Goal: Task Accomplishment & Management: Manage account settings

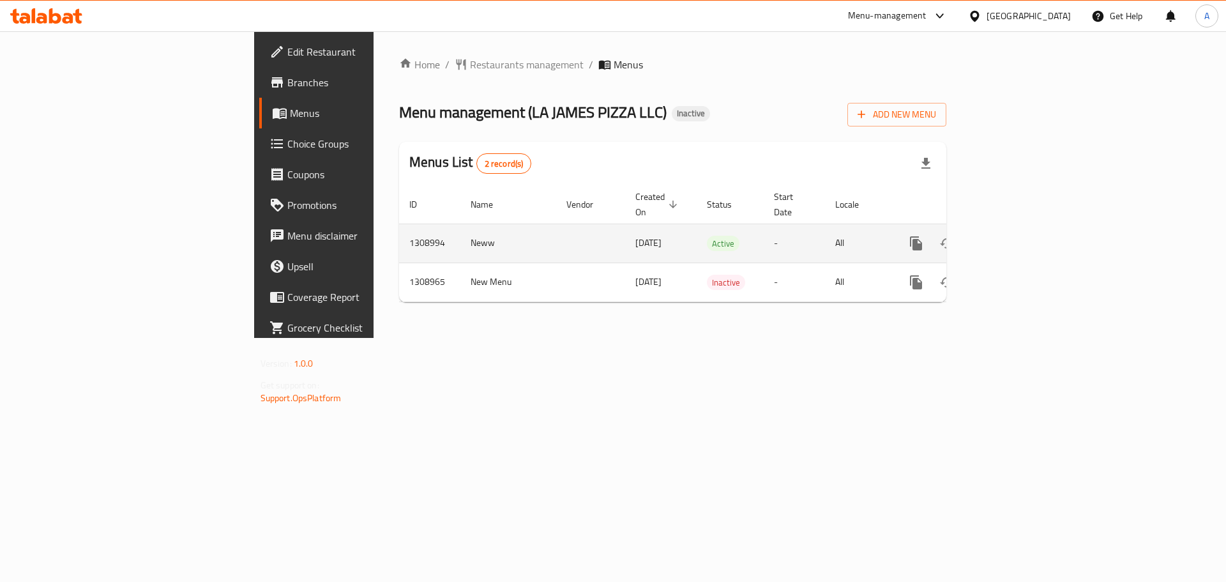
click at [1033, 230] on td "enhanced table" at bounding box center [961, 242] width 143 height 39
click at [1023, 229] on link "enhanced table" at bounding box center [1008, 243] width 31 height 31
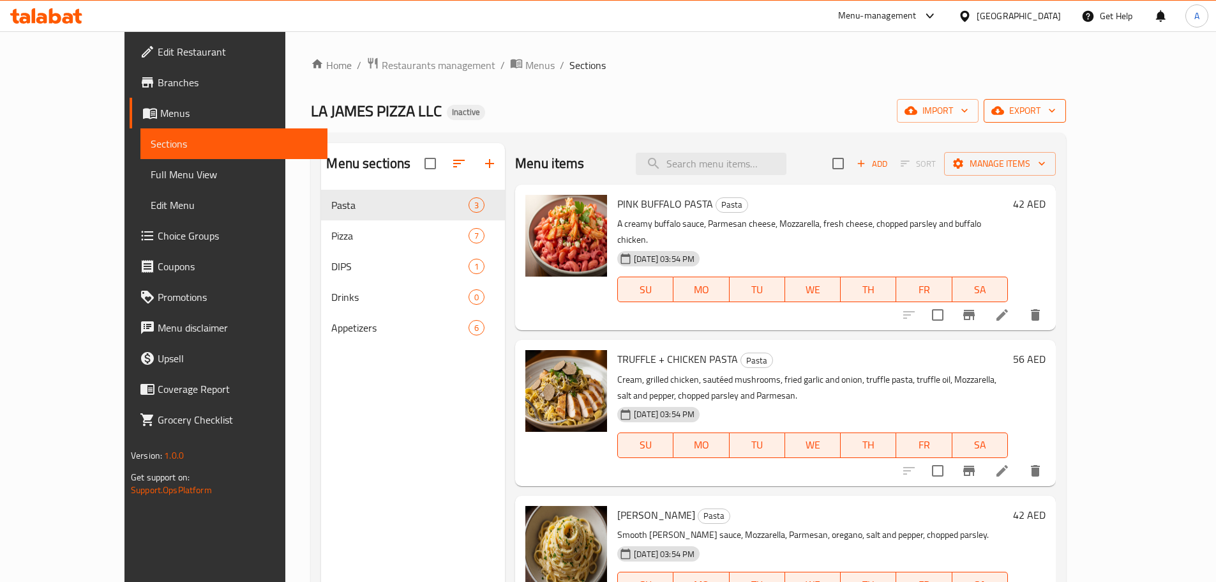
click at [1066, 119] on button "export" at bounding box center [1025, 111] width 82 height 24
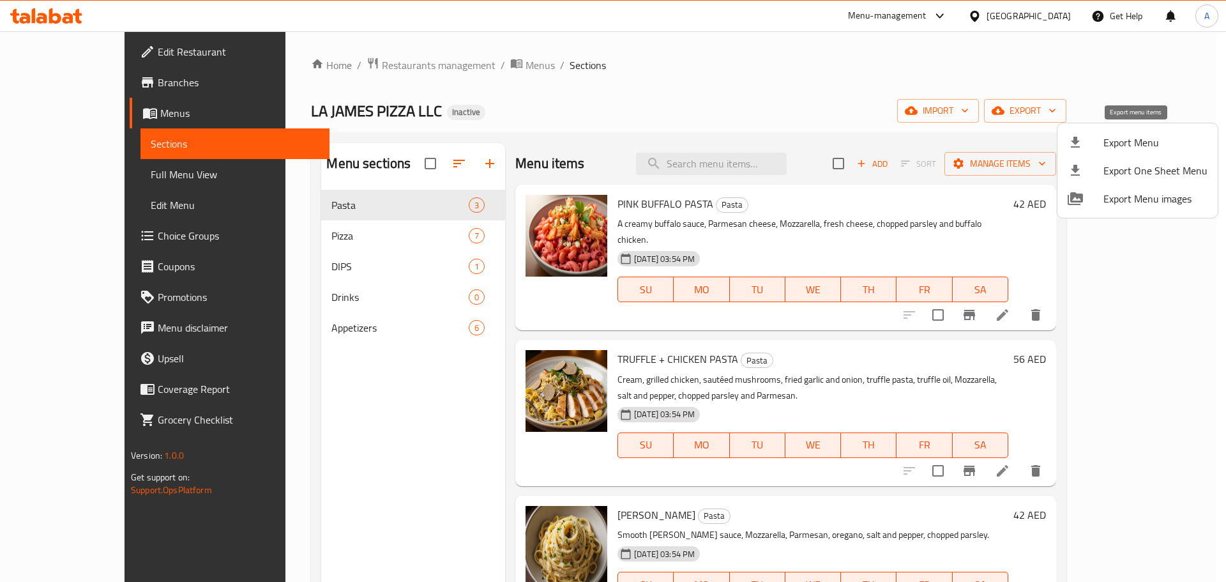
click at [1136, 137] on span "Export Menu" at bounding box center [1155, 142] width 104 height 15
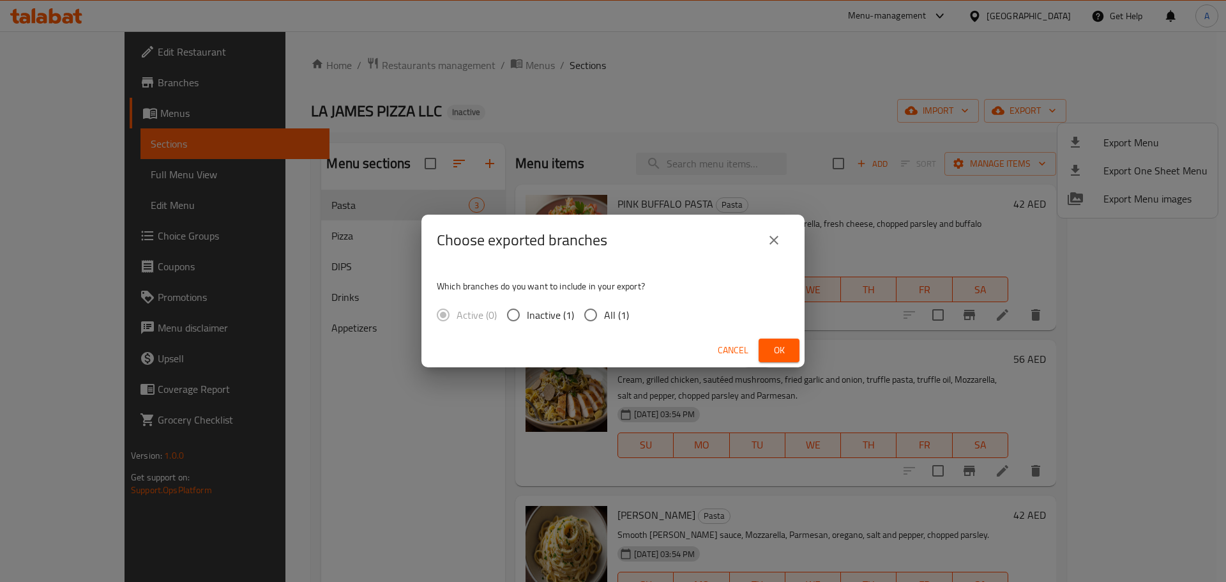
click at [617, 308] on span "All (1)" at bounding box center [616, 314] width 25 height 15
click at [604, 308] on input "All (1)" at bounding box center [590, 314] width 27 height 27
radio input "true"
click at [785, 354] on span "Ok" at bounding box center [779, 350] width 20 height 16
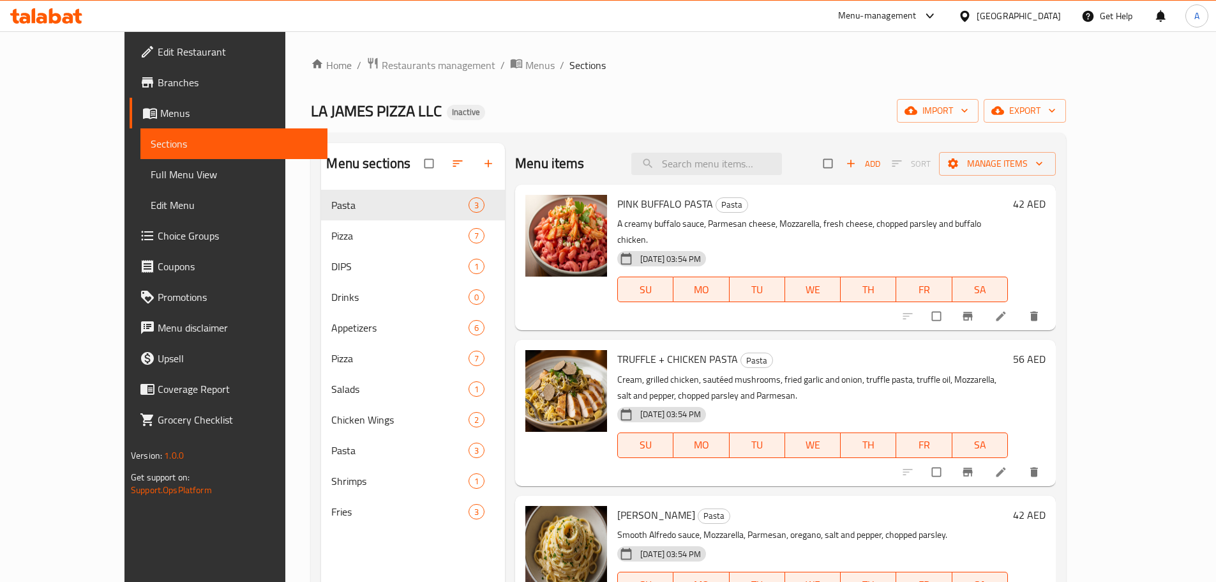
click at [417, 162] on input "checkbox" at bounding box center [430, 163] width 27 height 24
checkbox input "true"
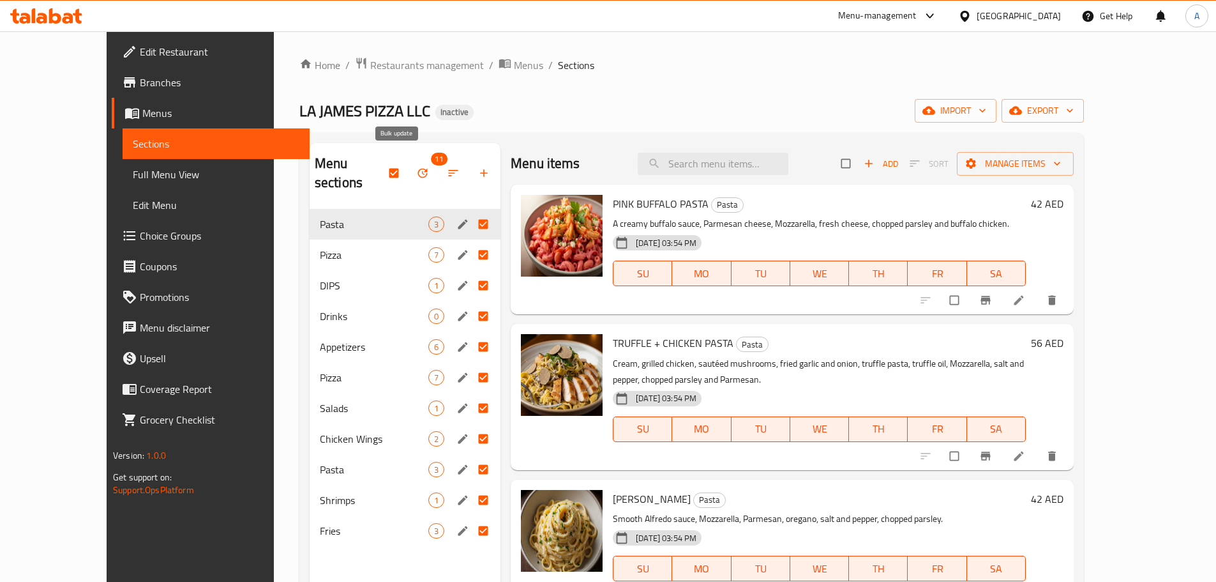
click at [409, 165] on button "button" at bounding box center [424, 173] width 31 height 28
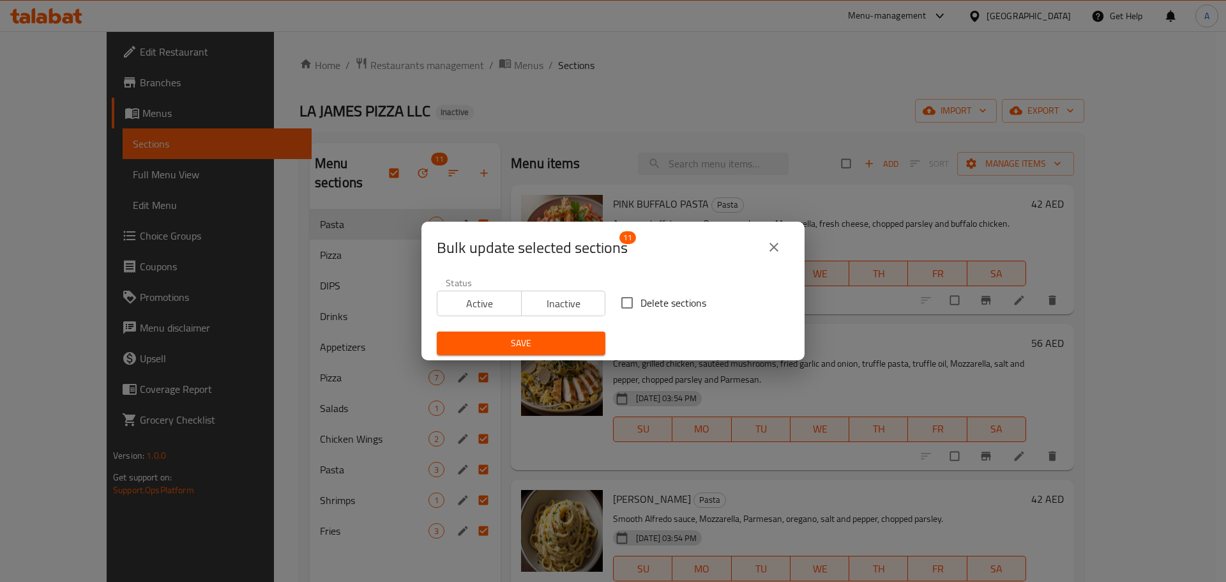
click at [671, 297] on span "Delete sections" at bounding box center [673, 302] width 66 height 15
click at [640, 297] on input "Delete sections" at bounding box center [626, 302] width 27 height 27
checkbox input "true"
click at [549, 341] on span "Save" at bounding box center [521, 343] width 148 height 16
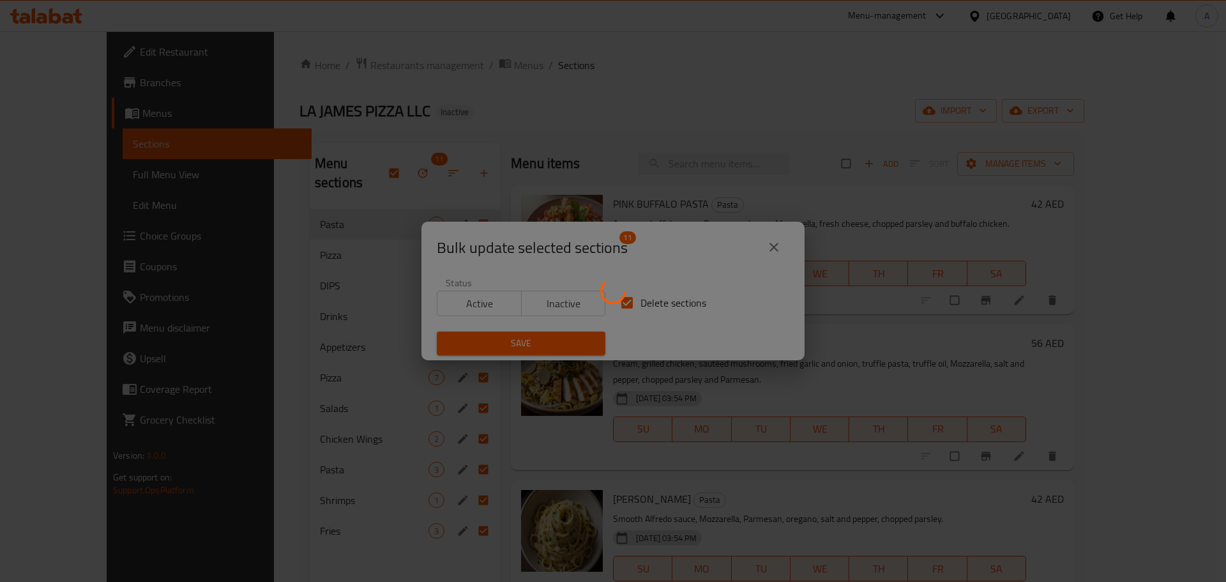
checkbox input "false"
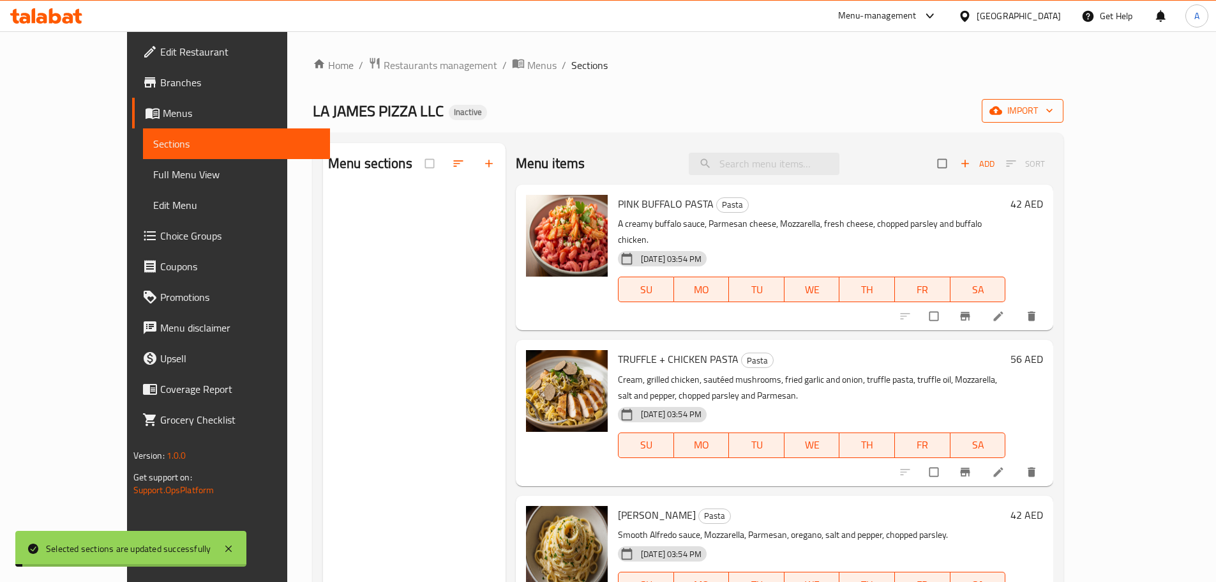
click at [1053, 116] on span "import" at bounding box center [1022, 111] width 61 height 16
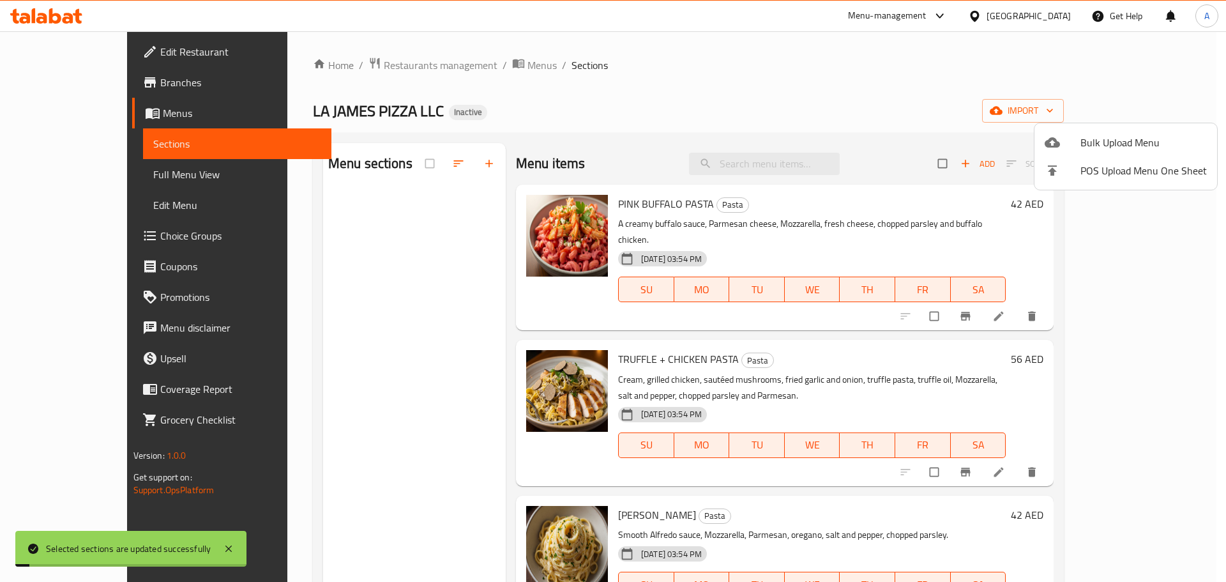
click at [1134, 130] on li "Bulk Upload Menu" at bounding box center [1125, 142] width 183 height 28
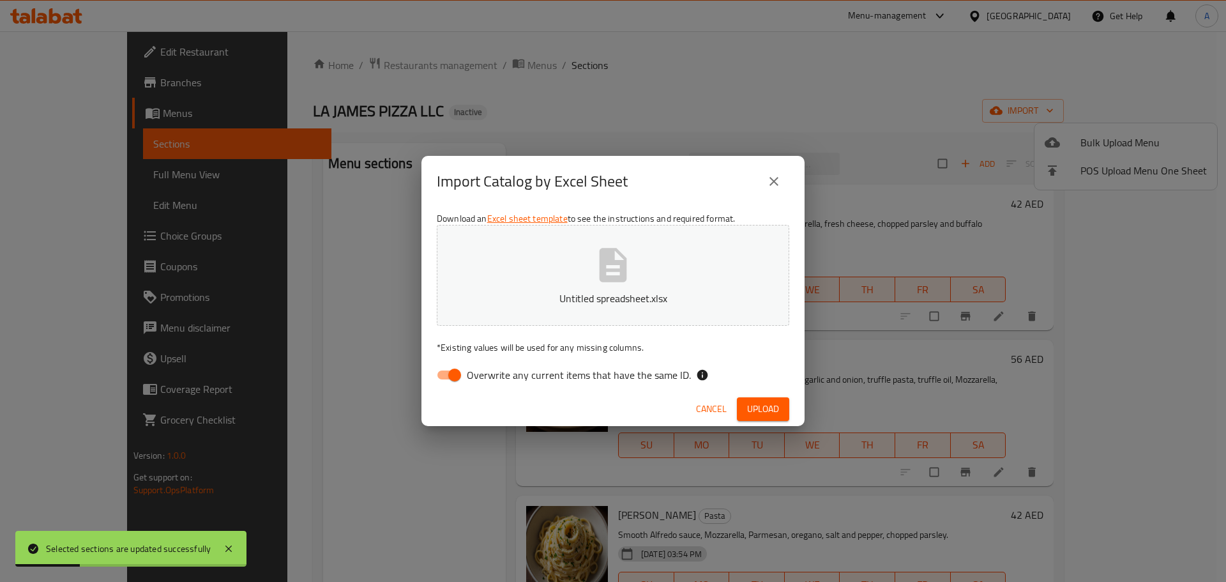
click at [642, 348] on p "* Existing values will be used for any missing columns." at bounding box center [613, 347] width 352 height 13
drag, startPoint x: 647, startPoint y: 361, endPoint x: 652, endPoint y: 375, distance: 14.1
click at [649, 363] on div "Download an Excel sheet template to see the instructions and required format. U…" at bounding box center [612, 299] width 383 height 185
click at [654, 378] on span "Overwrite any current items that have the same ID." at bounding box center [579, 374] width 224 height 15
click at [491, 378] on input "Overwrite any current items that have the same ID." at bounding box center [454, 375] width 73 height 24
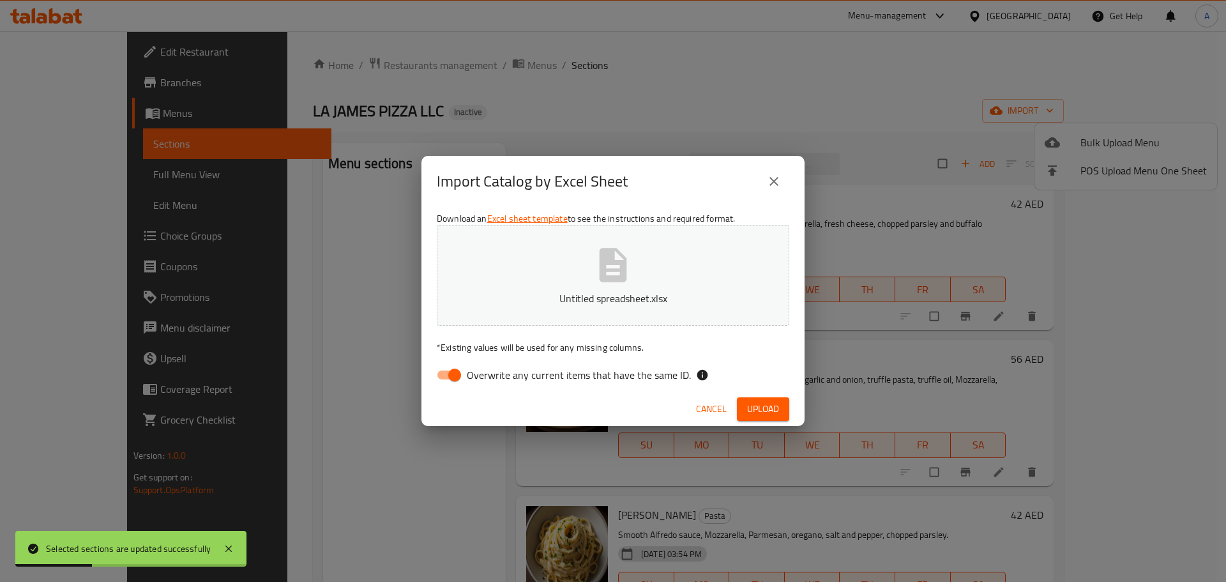
checkbox input "false"
click at [770, 406] on span "Upload" at bounding box center [763, 409] width 32 height 16
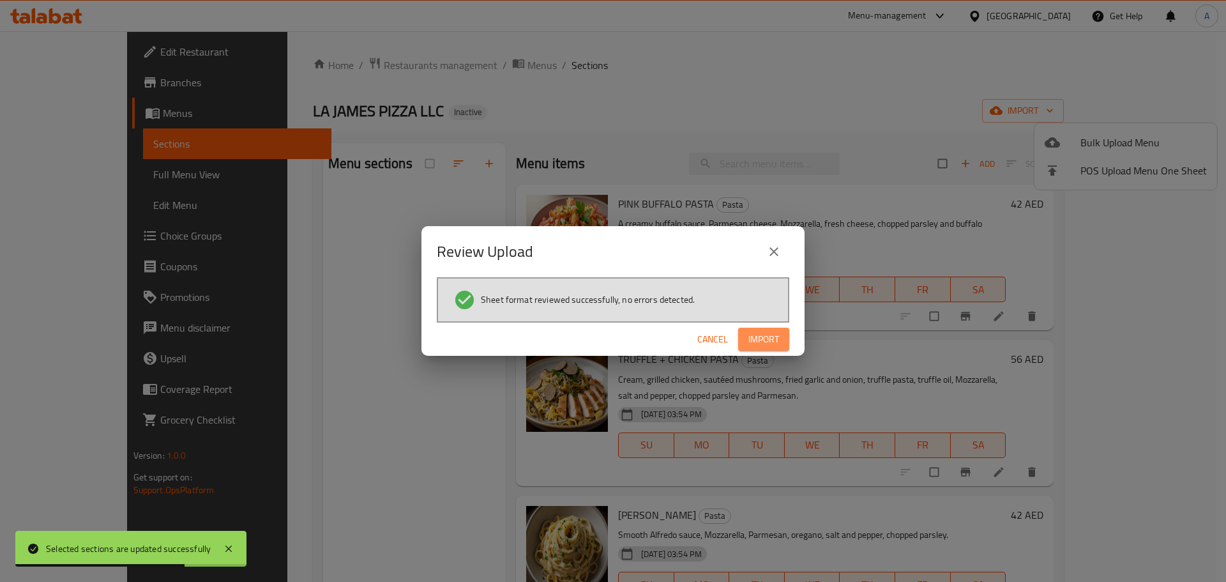
click at [748, 343] on span "Import" at bounding box center [763, 339] width 31 height 16
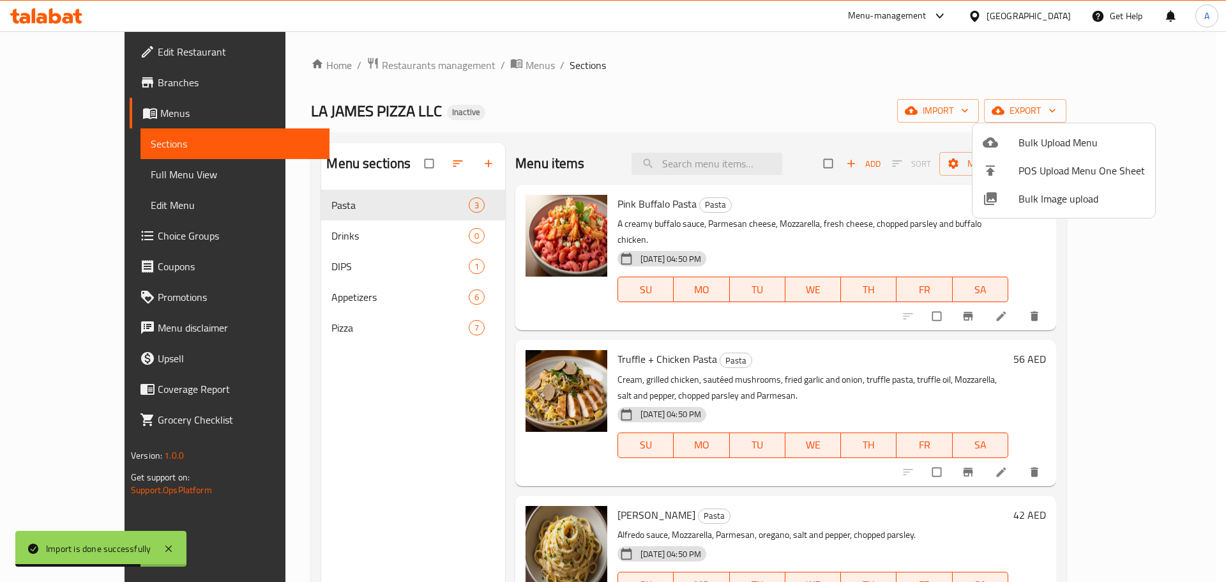
click at [1058, 149] on span "Bulk Upload Menu" at bounding box center [1081, 142] width 126 height 15
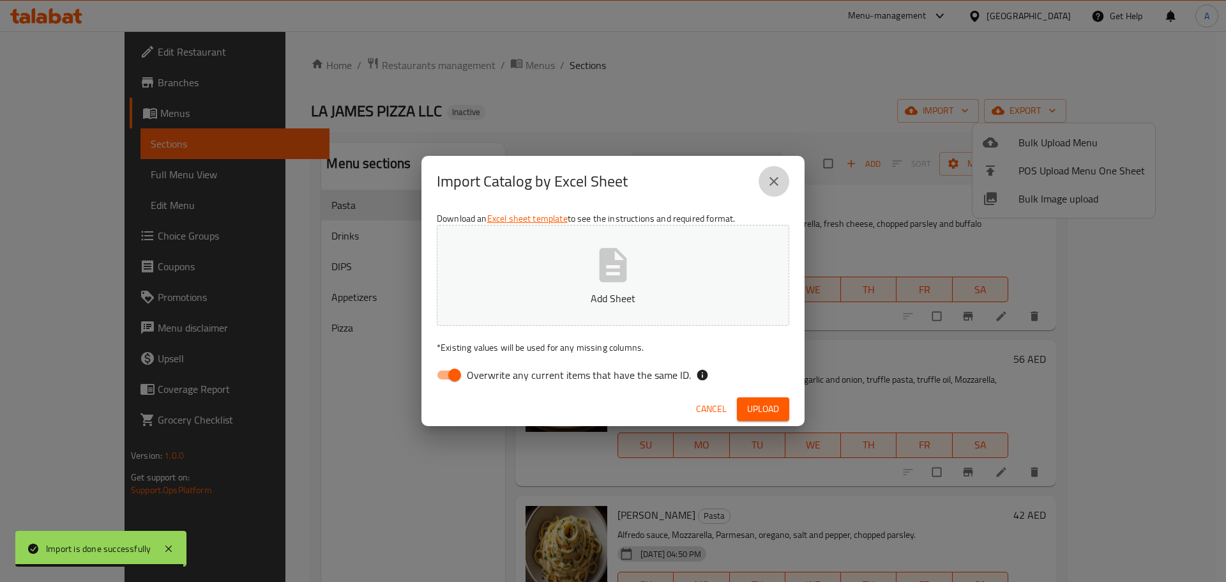
click at [771, 179] on icon "close" at bounding box center [773, 181] width 9 height 9
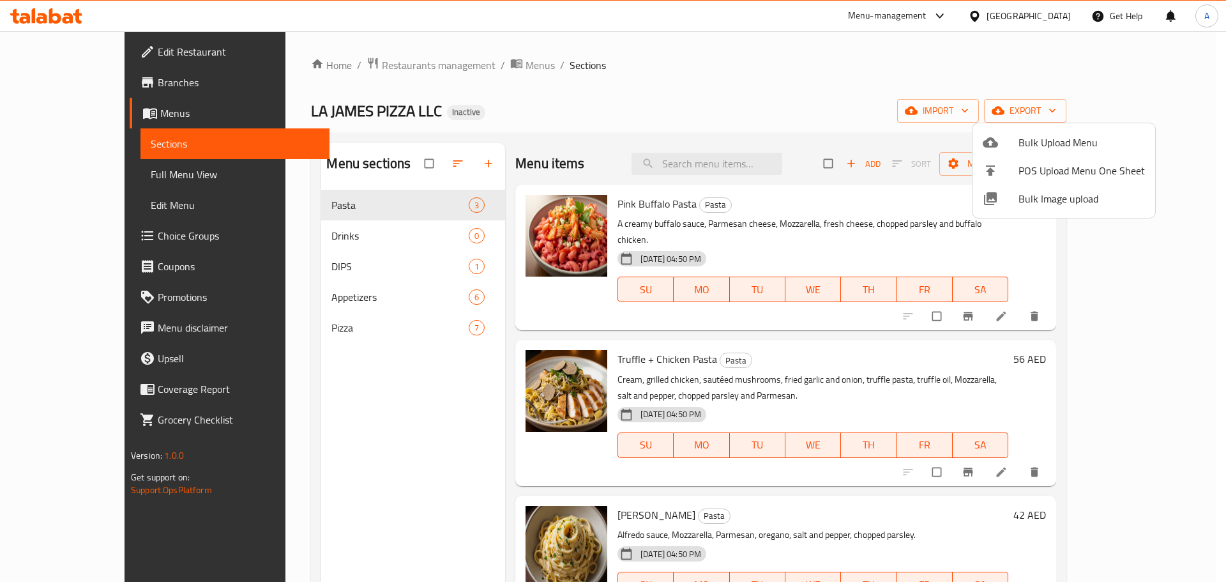
click at [1189, 122] on div at bounding box center [613, 291] width 1226 height 582
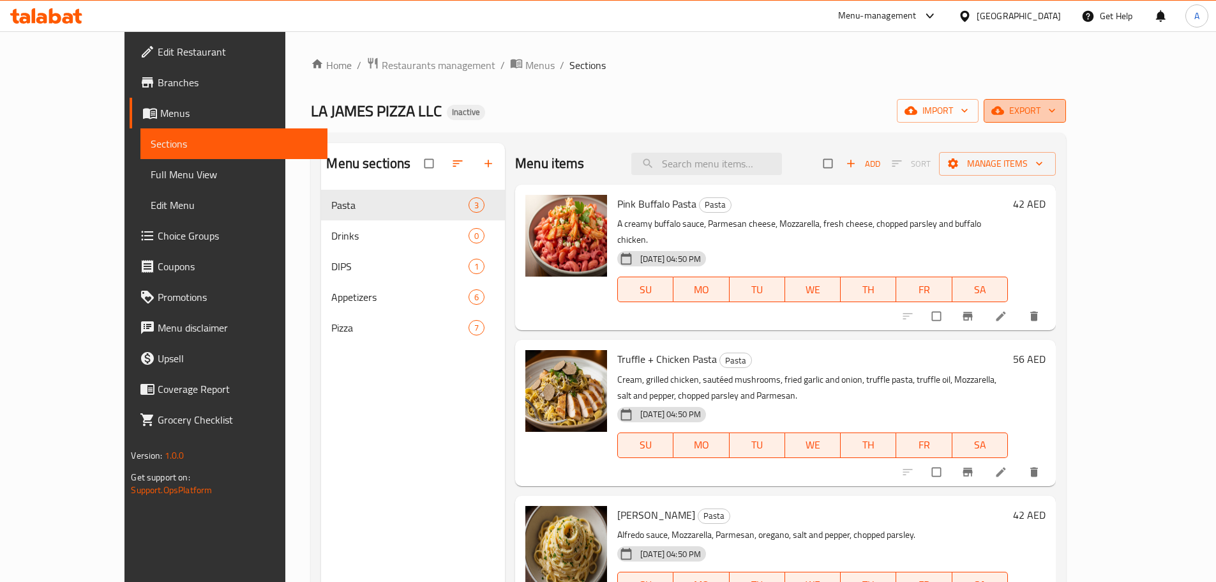
click at [1058, 116] on icon "button" at bounding box center [1052, 110] width 13 height 13
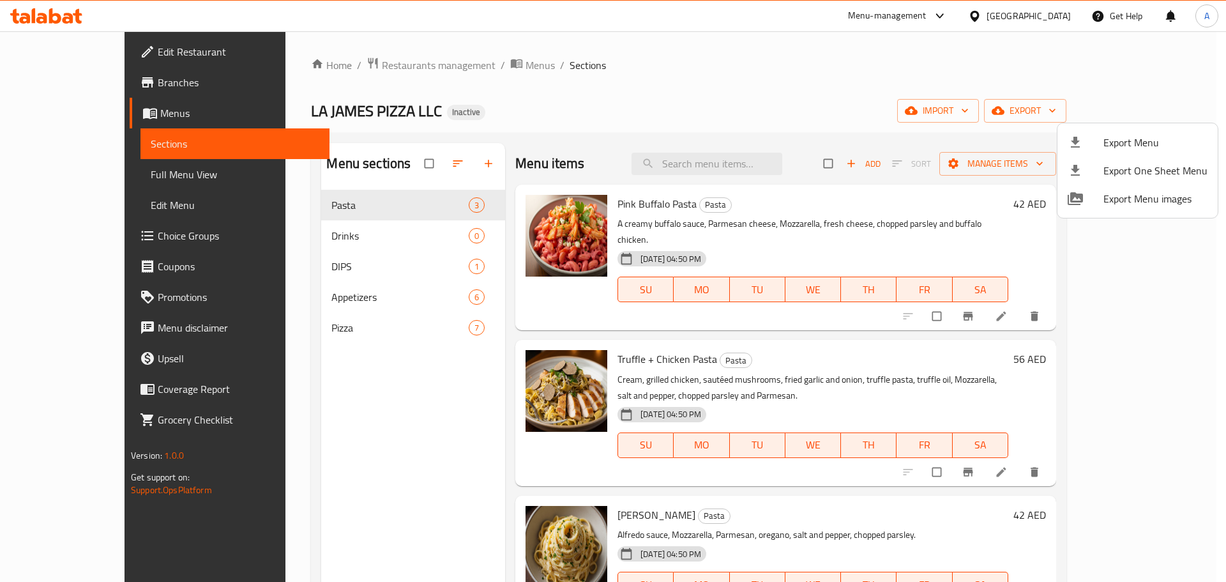
click at [1111, 137] on span "Export Menu" at bounding box center [1155, 142] width 104 height 15
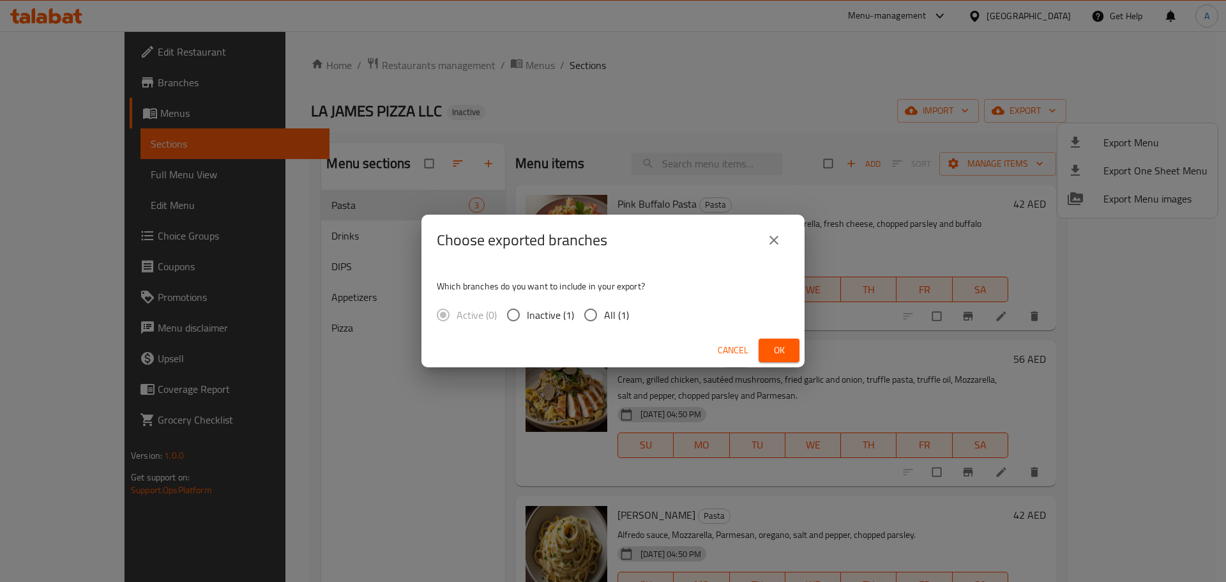
click at [618, 322] on span "All (1)" at bounding box center [616, 314] width 25 height 15
click at [604, 323] on input "All (1)" at bounding box center [590, 314] width 27 height 27
radio input "true"
click at [765, 345] on button "Ok" at bounding box center [778, 350] width 41 height 24
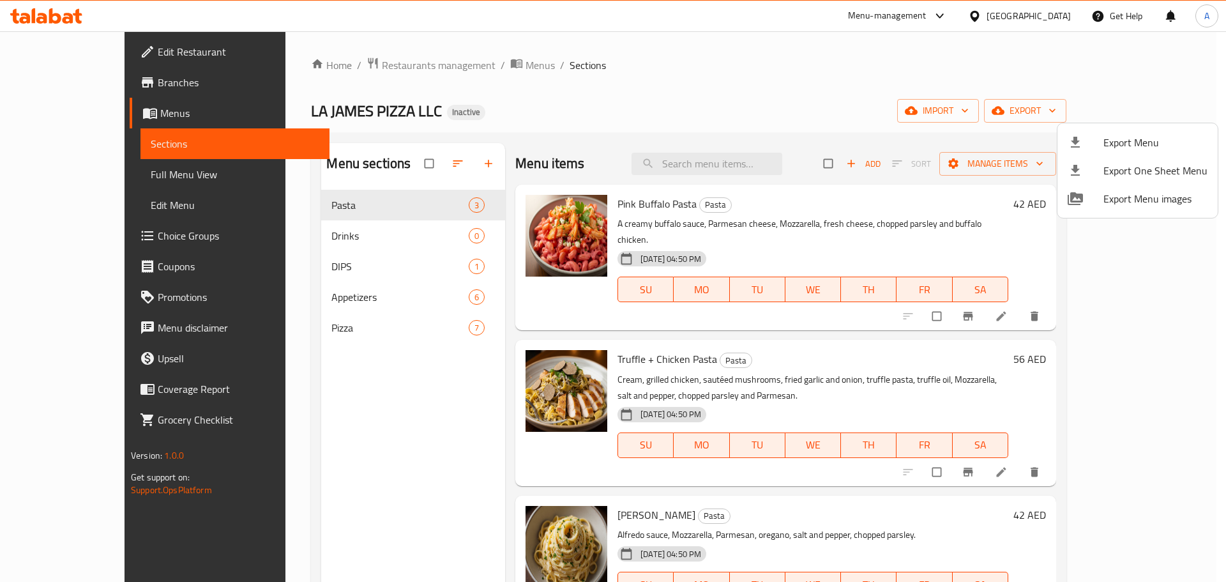
click at [29, 173] on div at bounding box center [613, 291] width 1226 height 582
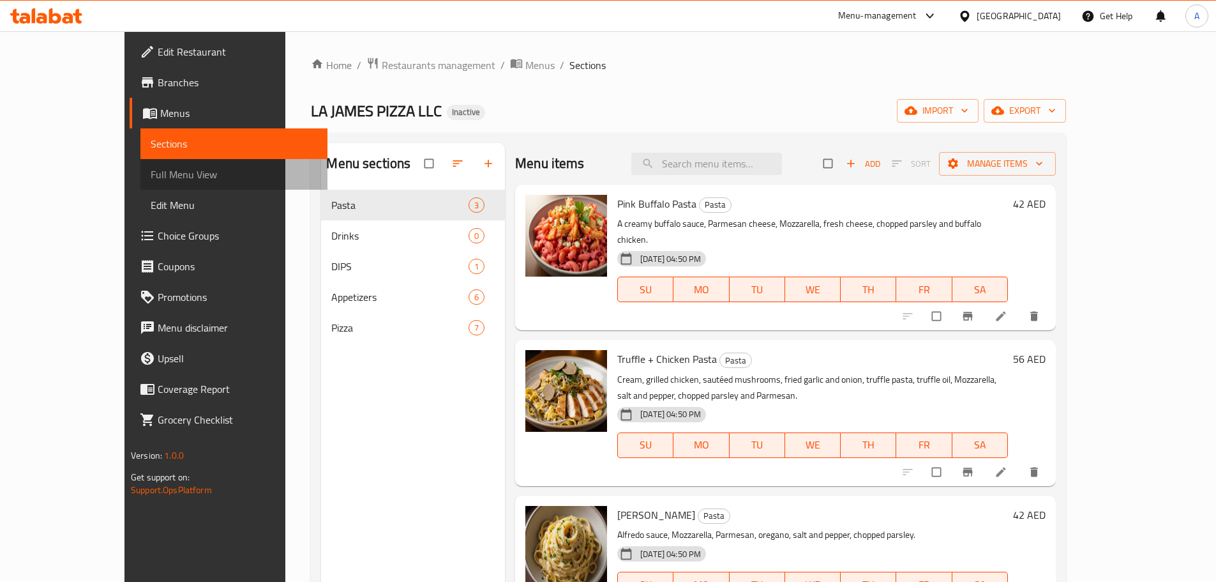
click at [151, 173] on span "Full Menu View" at bounding box center [234, 174] width 167 height 15
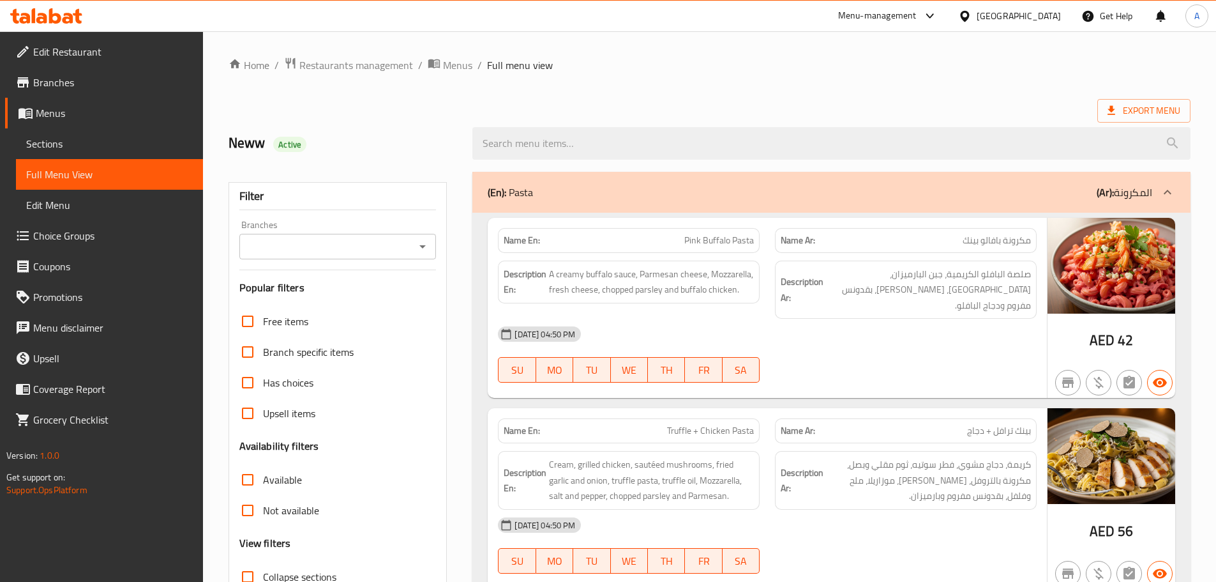
scroll to position [191, 0]
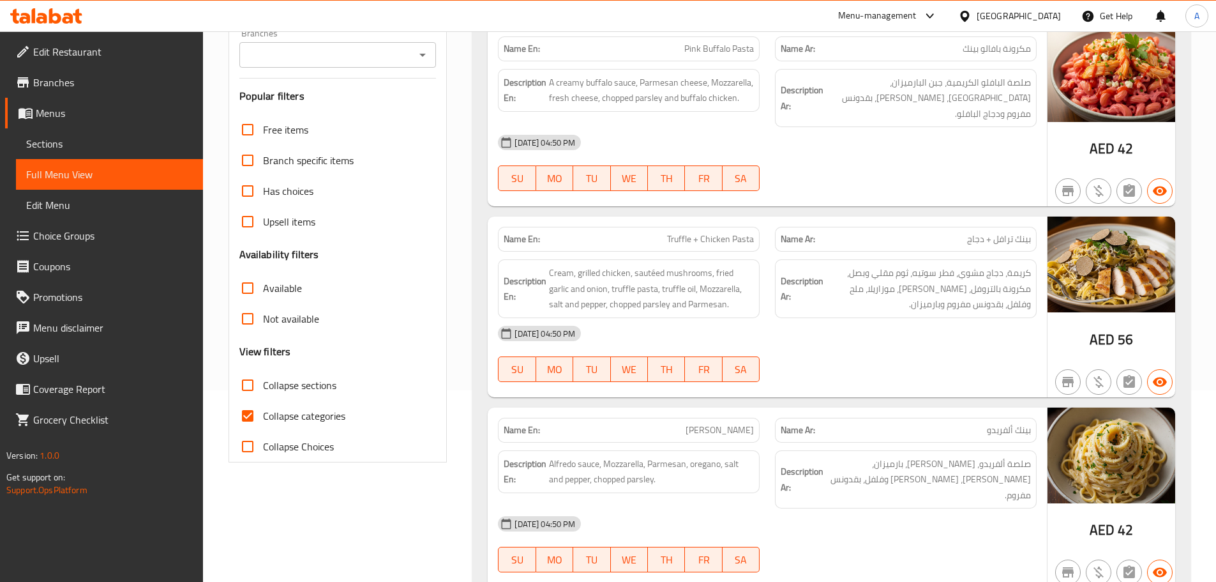
drag, startPoint x: 250, startPoint y: 409, endPoint x: 330, endPoint y: 374, distance: 87.5
click at [252, 407] on input "Collapse categories" at bounding box center [247, 415] width 31 height 31
checkbox input "false"
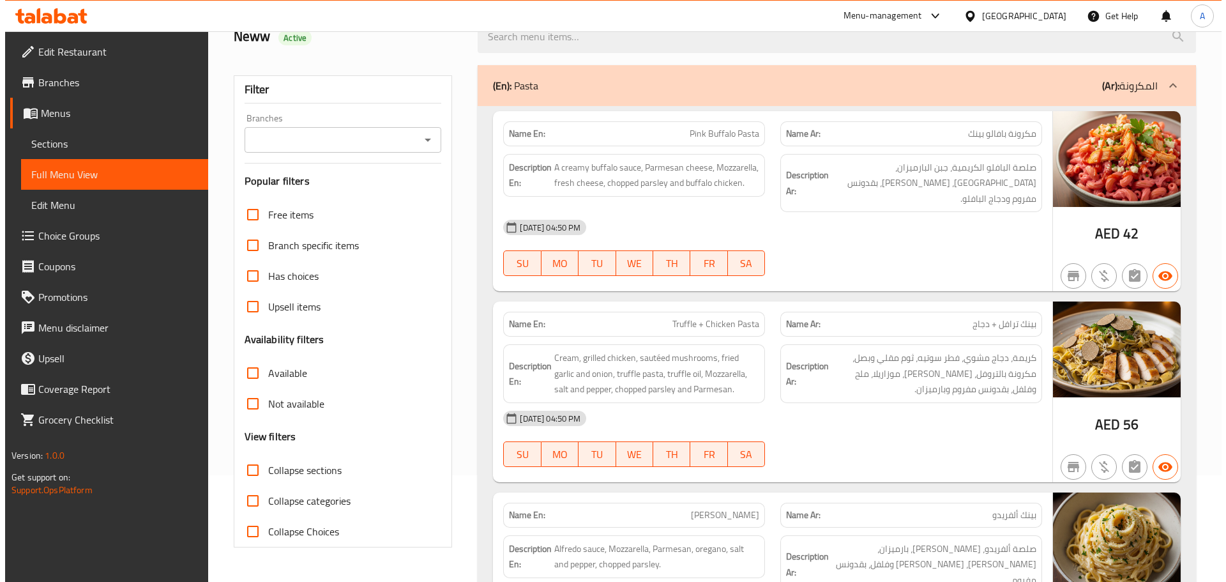
scroll to position [0, 0]
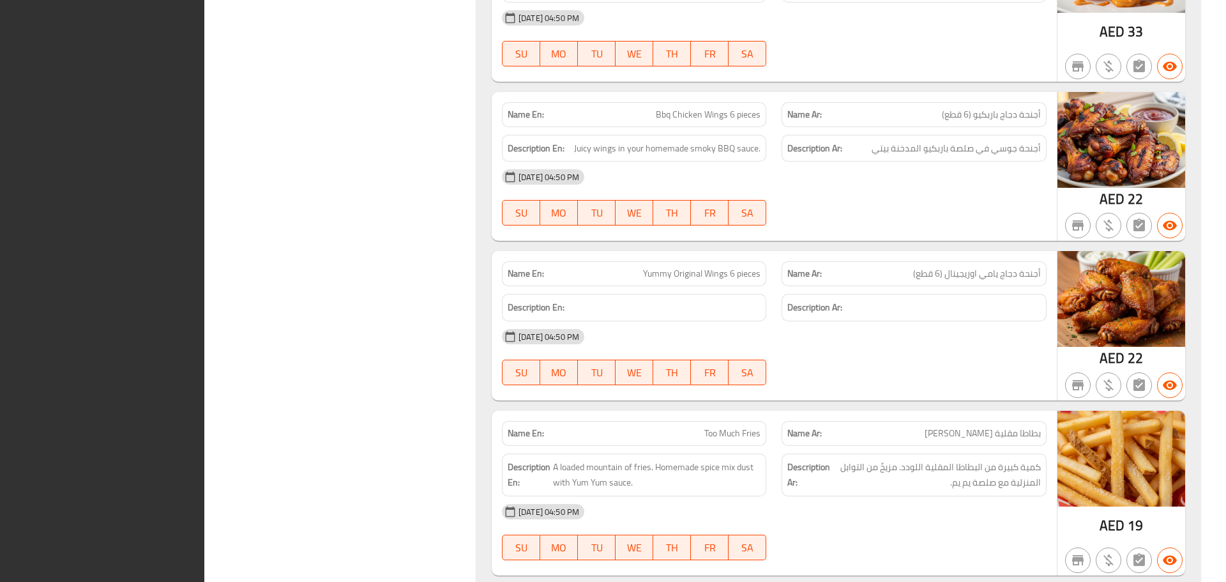
scroll to position [1245, 0]
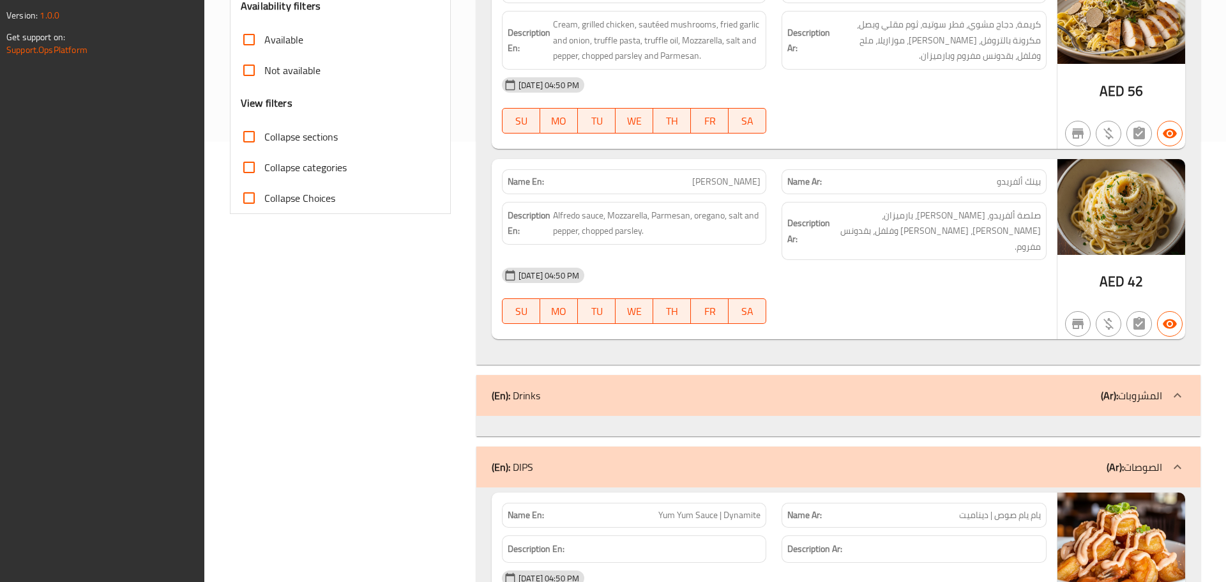
scroll to position [96, 0]
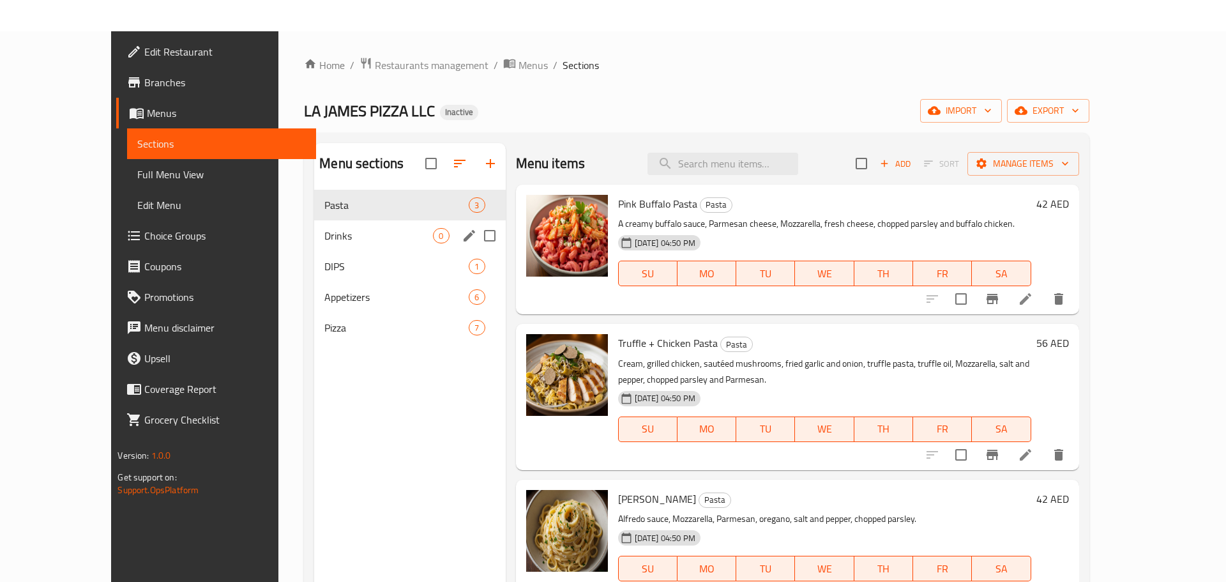
click at [476, 233] on input "Menu sections" at bounding box center [489, 235] width 27 height 27
checkbox input "true"
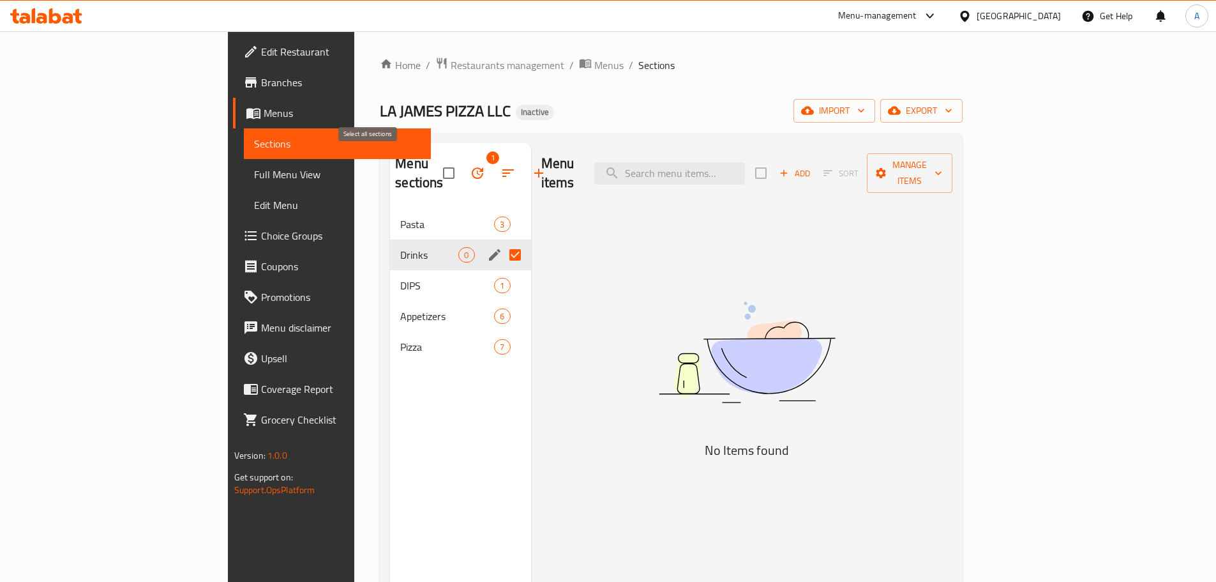
click at [435, 163] on input "checkbox" at bounding box center [448, 173] width 27 height 27
click at [435, 160] on input "checkbox" at bounding box center [448, 173] width 27 height 27
checkbox input "false"
click at [502, 241] on input "Menu sections" at bounding box center [515, 254] width 27 height 27
checkbox input "true"
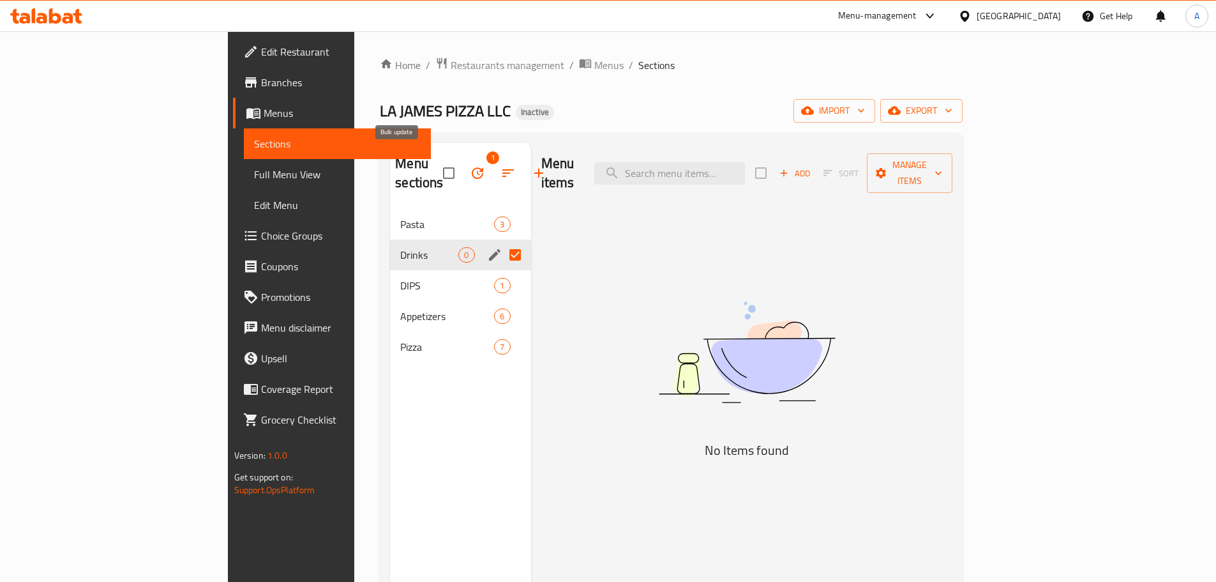
click at [472, 167] on icon "button" at bounding box center [477, 172] width 11 height 11
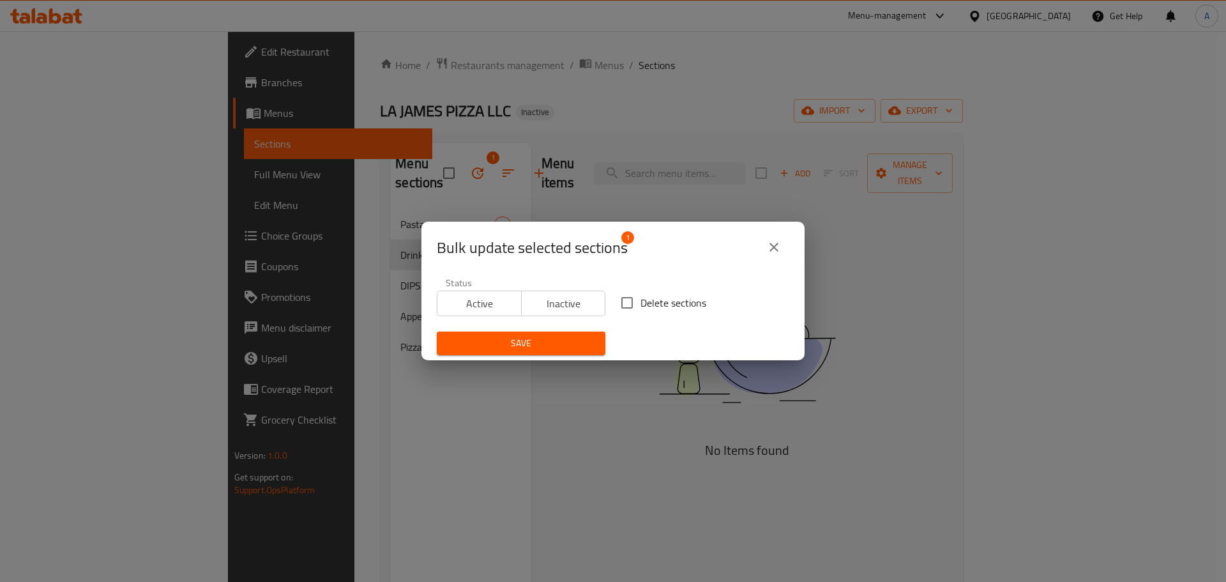
click at [627, 304] on input "Delete sections" at bounding box center [626, 302] width 27 height 27
checkbox input "true"
click at [582, 325] on div "Save" at bounding box center [521, 343] width 184 height 39
click at [581, 336] on span "Save" at bounding box center [521, 343] width 148 height 16
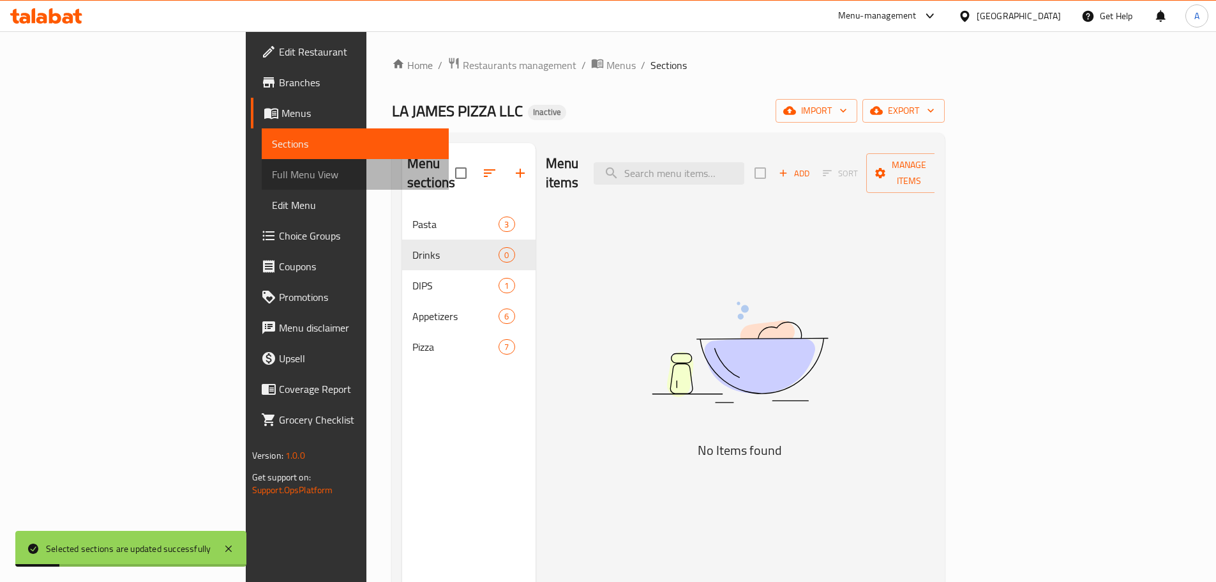
click at [272, 167] on span "Full Menu View" at bounding box center [355, 174] width 167 height 15
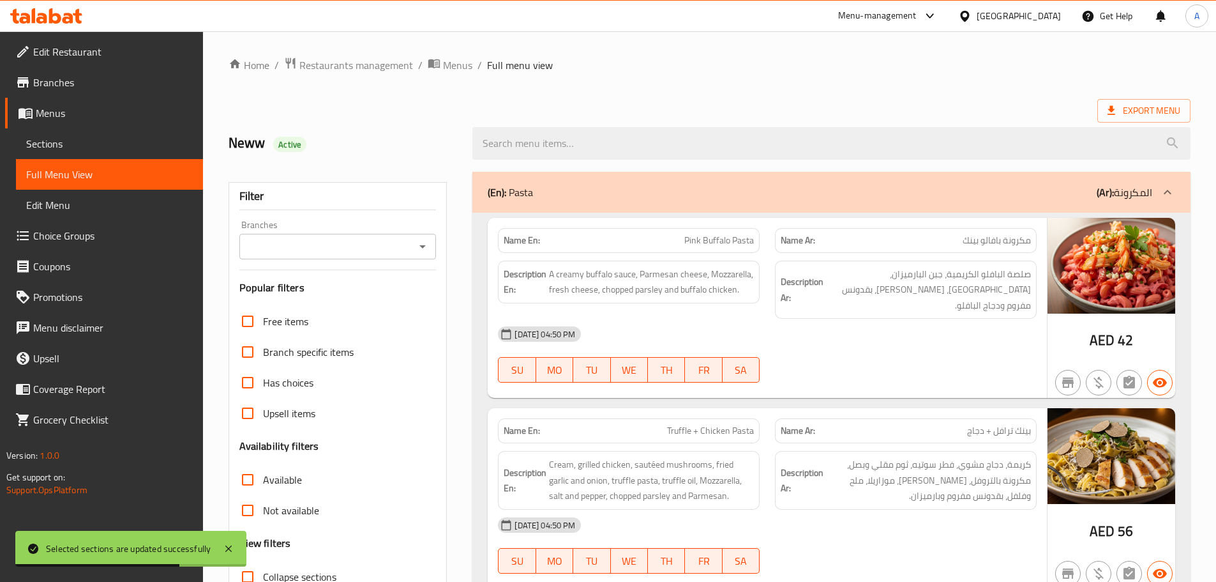
click at [776, 277] on div "Description Ar: صلصة البافلو الكريمية، جبن البارميزان، موزاريلا، جبن طازج، بقدو…" at bounding box center [906, 289] width 262 height 59
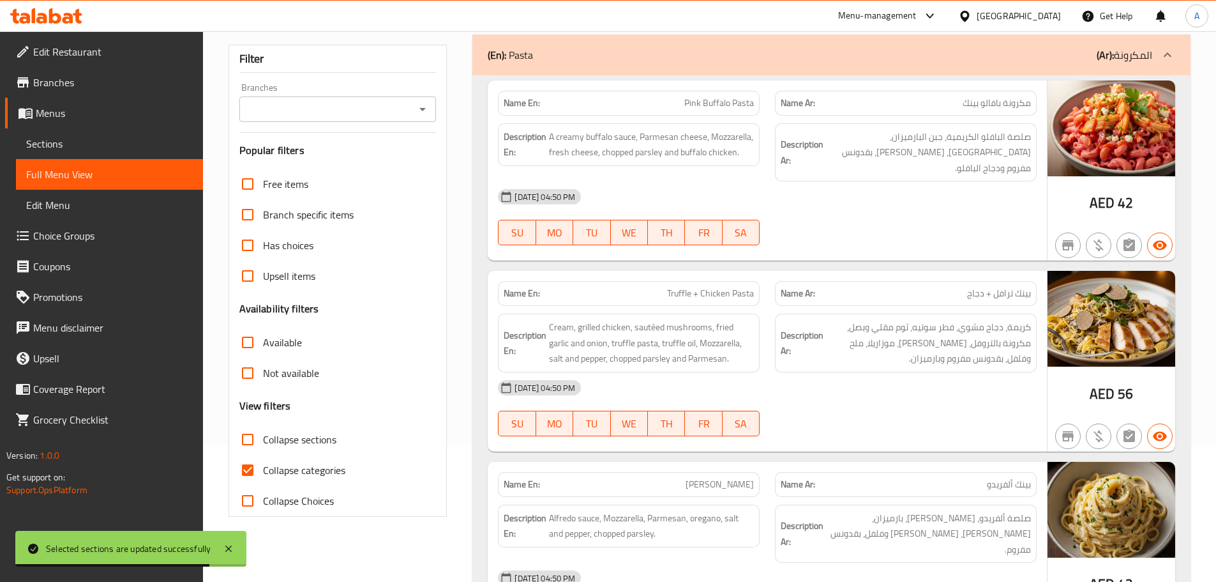
scroll to position [255, 0]
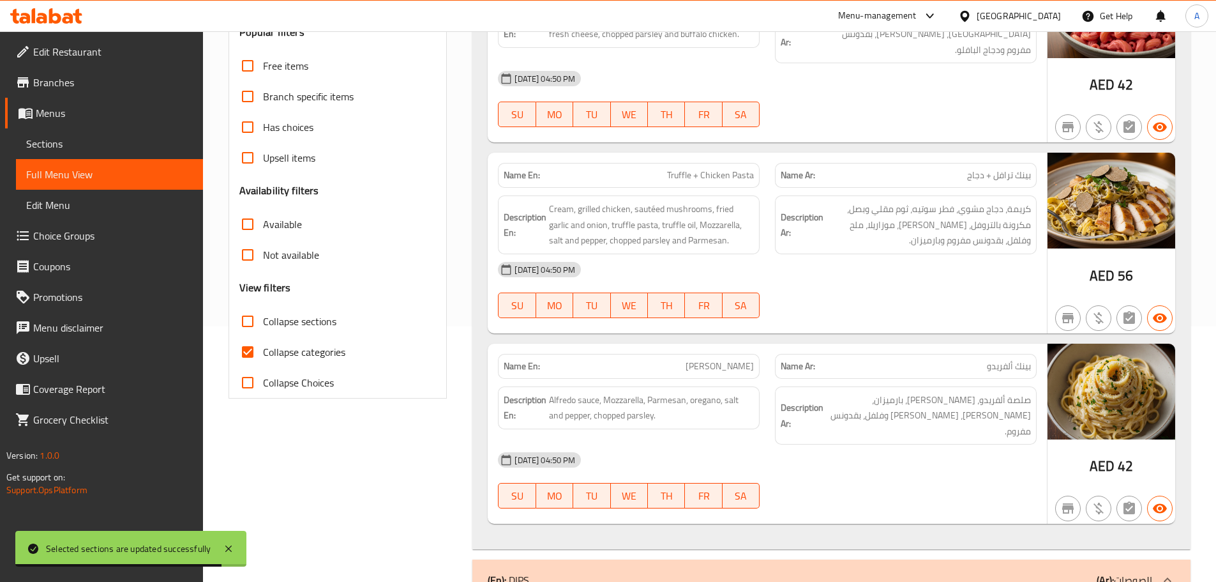
click at [241, 353] on input "Collapse categories" at bounding box center [247, 351] width 31 height 31
checkbox input "false"
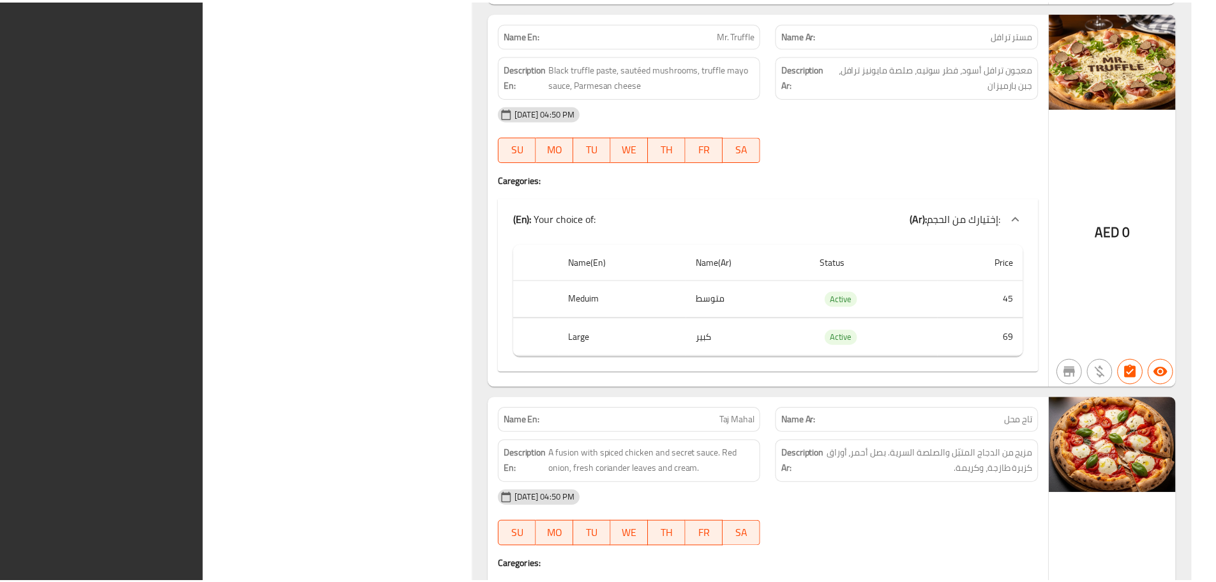
scroll to position [4289, 0]
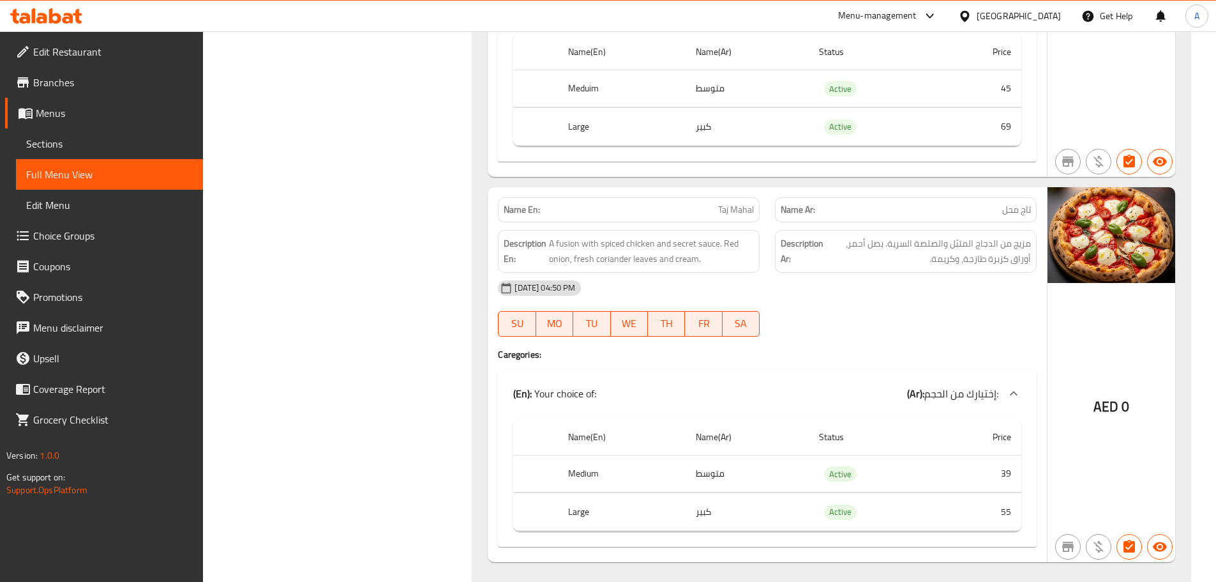
click at [41, 142] on span "Sections" at bounding box center [109, 143] width 167 height 15
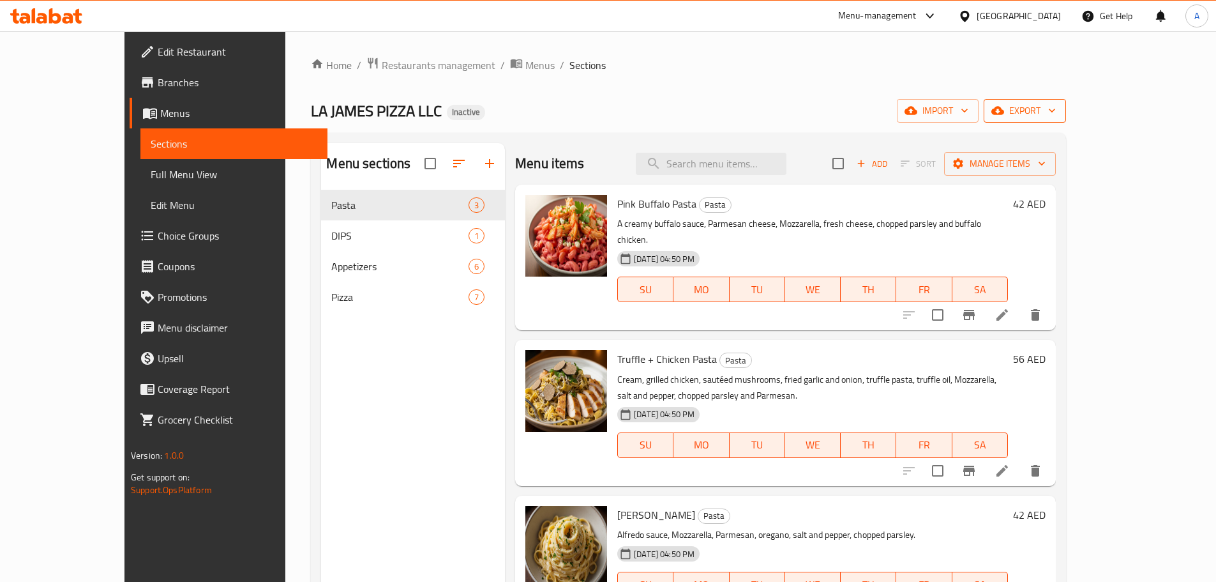
click at [1056, 109] on span "export" at bounding box center [1025, 111] width 62 height 16
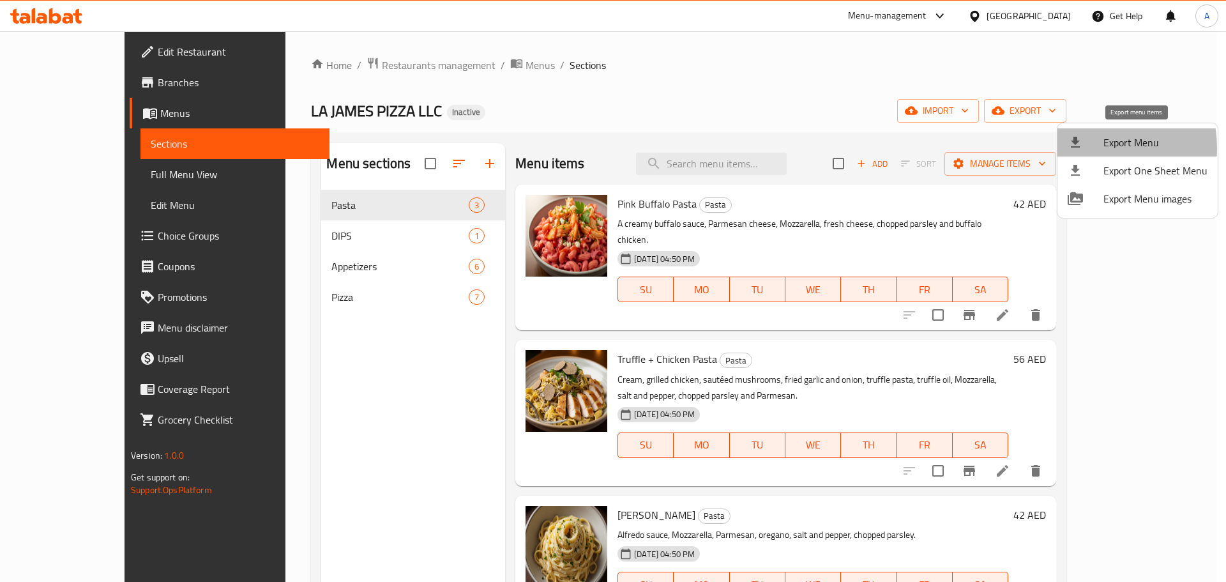
click at [1081, 148] on icon at bounding box center [1074, 142] width 15 height 15
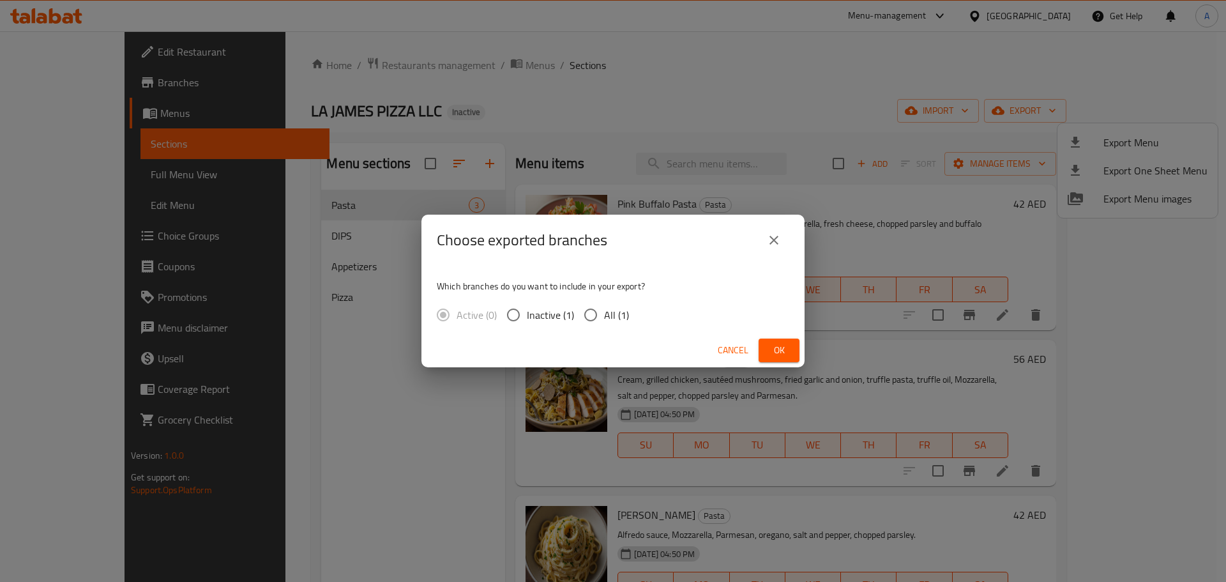
click at [611, 307] on span "All (1)" at bounding box center [616, 314] width 25 height 15
click at [604, 306] on input "All (1)" at bounding box center [590, 314] width 27 height 27
radio input "true"
click at [774, 342] on span "Ok" at bounding box center [779, 350] width 20 height 16
